Goal: Task Accomplishment & Management: Complete application form

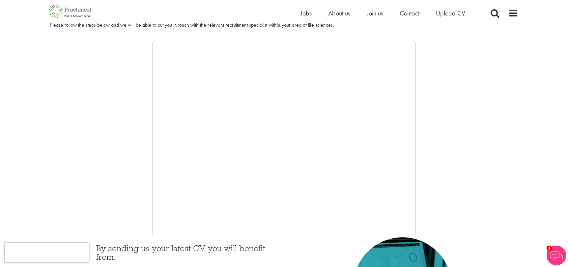
scroll to position [161, 0]
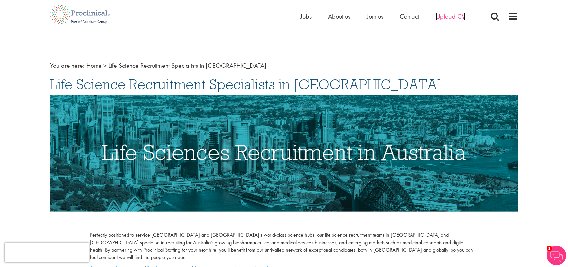
click at [451, 19] on span "Upload CV" at bounding box center [450, 16] width 29 height 9
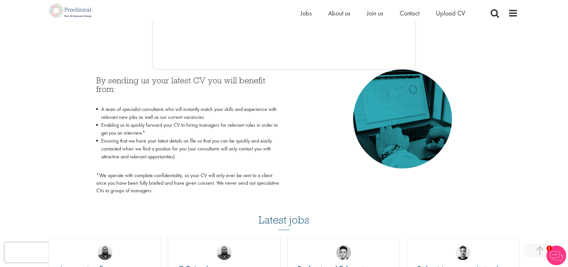
scroll to position [231, 0]
